Goal: Find specific page/section: Find specific page/section

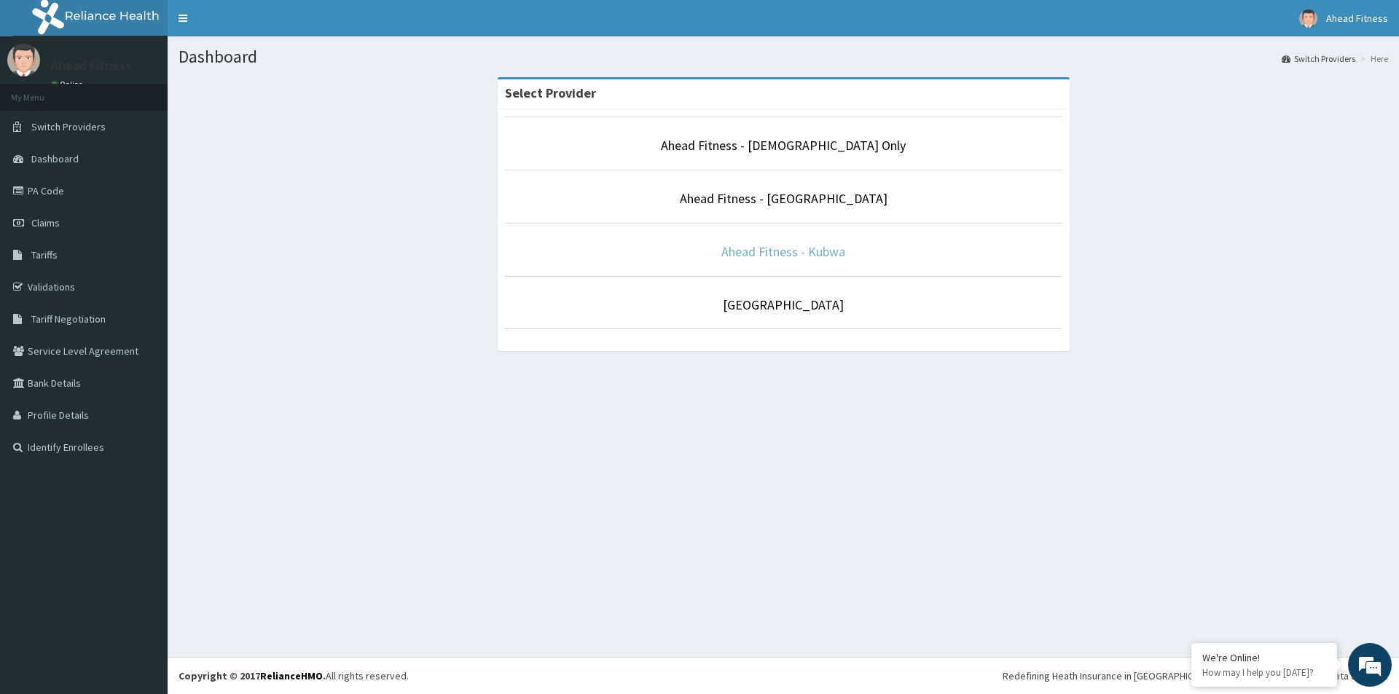
click at [793, 249] on link "Ahead Fitness - Kubwa" at bounding box center [783, 251] width 124 height 17
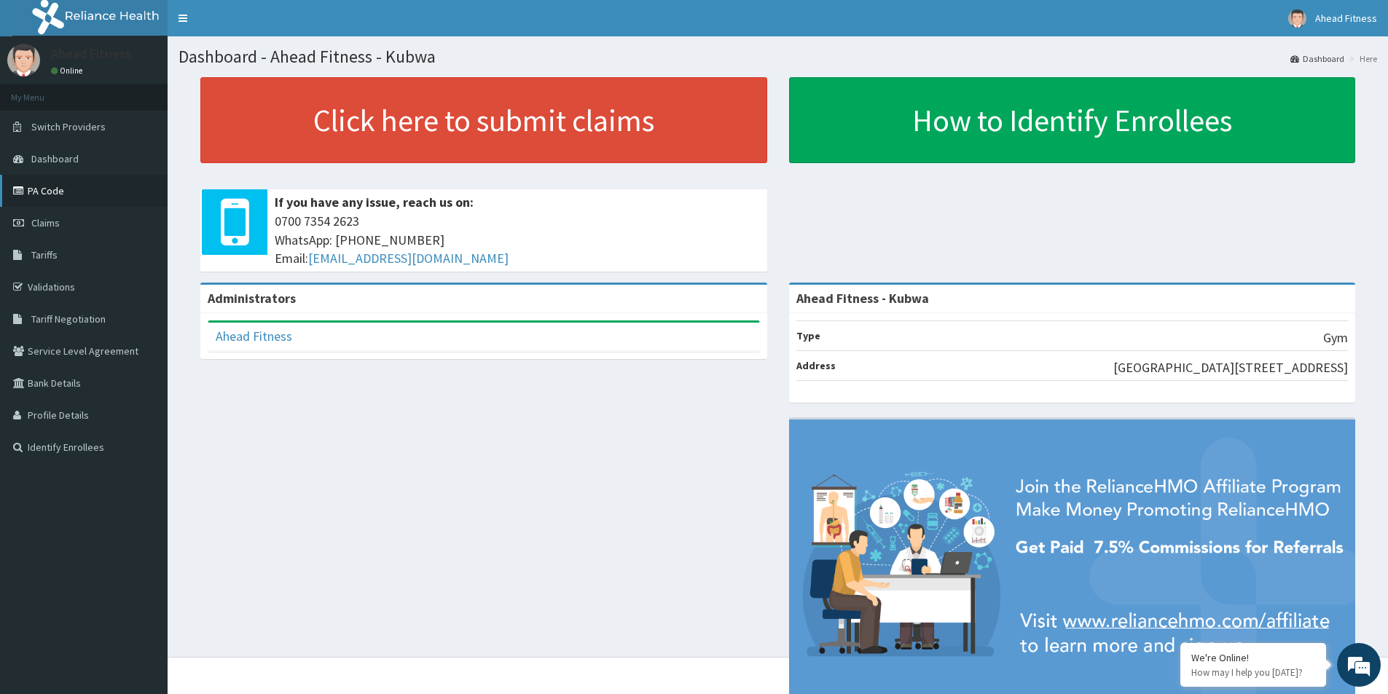
click at [51, 197] on link "PA Code" at bounding box center [84, 191] width 168 height 32
